Goal: Obtain resource: Download file/media

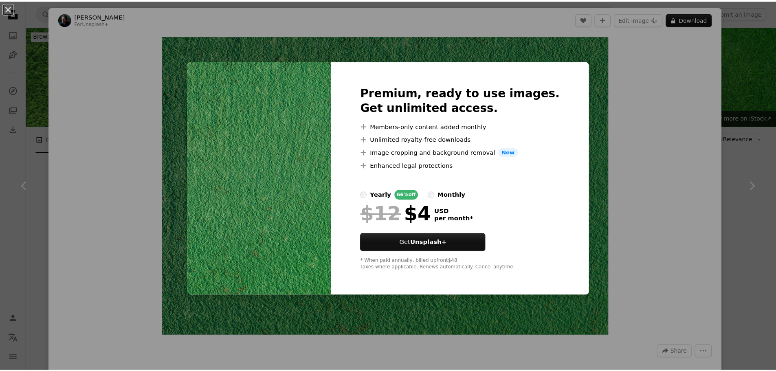
scroll to position [285, 0]
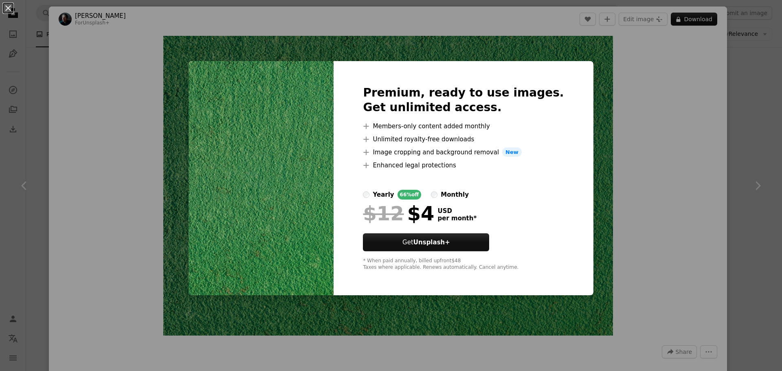
click at [675, 142] on div "An X shape Premium, ready to use images. Get unlimited access. A plus sign Memb…" at bounding box center [391, 185] width 782 height 371
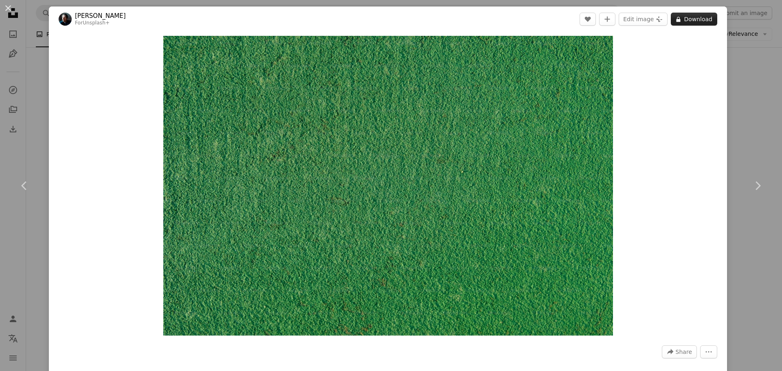
click at [681, 19] on button "A lock Download" at bounding box center [694, 19] width 46 height 13
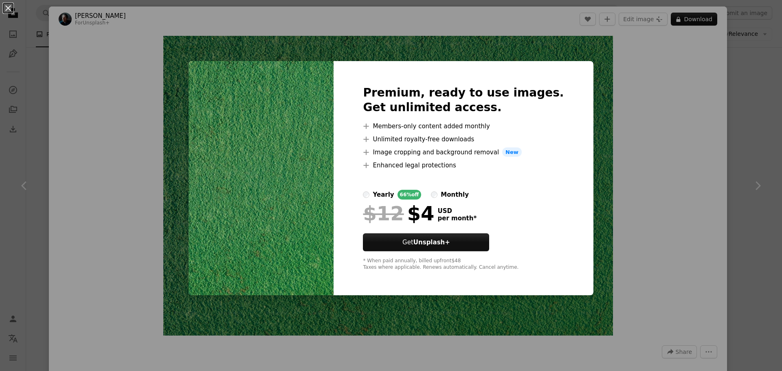
click at [630, 117] on div "An X shape Premium, ready to use images. Get unlimited access. A plus sign Memb…" at bounding box center [391, 185] width 782 height 371
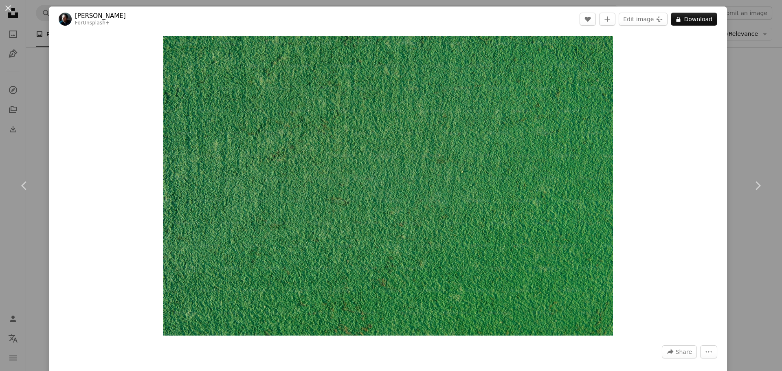
click at [751, 61] on div "An X shape Chevron left Chevron right [PERSON_NAME] For Unsplash+ A heart A plu…" at bounding box center [391, 185] width 782 height 371
